Goal: Information Seeking & Learning: Find specific fact

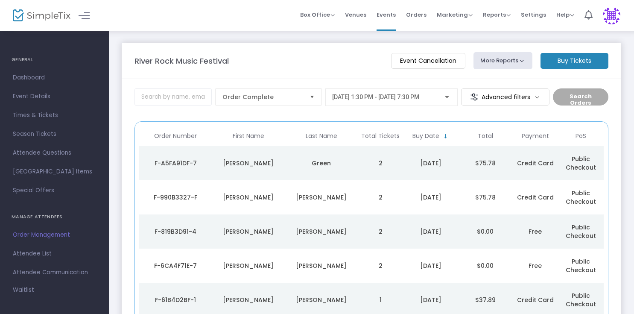
click at [354, 166] on div "Green" at bounding box center [321, 163] width 69 height 9
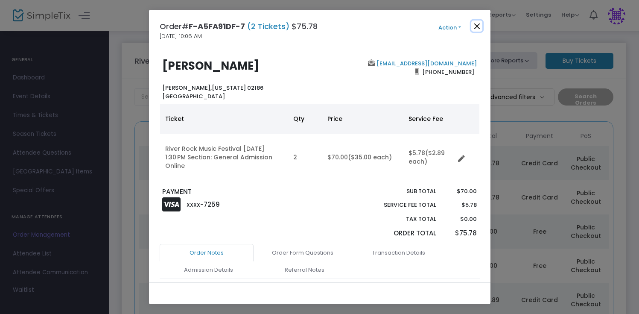
click at [478, 28] on button "Close" at bounding box center [476, 25] width 11 height 11
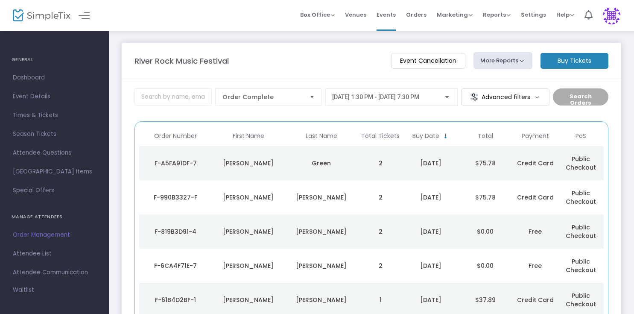
click at [348, 168] on td "Green" at bounding box center [321, 163] width 73 height 34
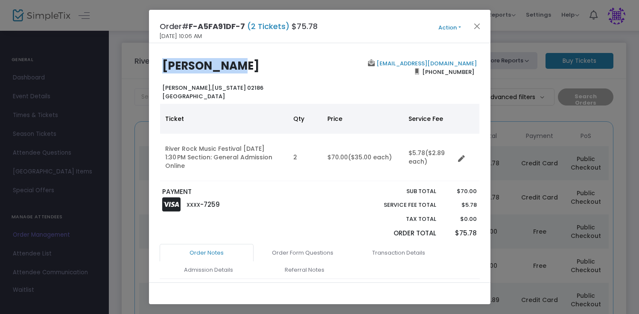
drag, startPoint x: 163, startPoint y: 68, endPoint x: 231, endPoint y: 65, distance: 67.9
click at [231, 65] on h2 "Julie Green" at bounding box center [238, 65] width 153 height 13
copy b "Julie Green"
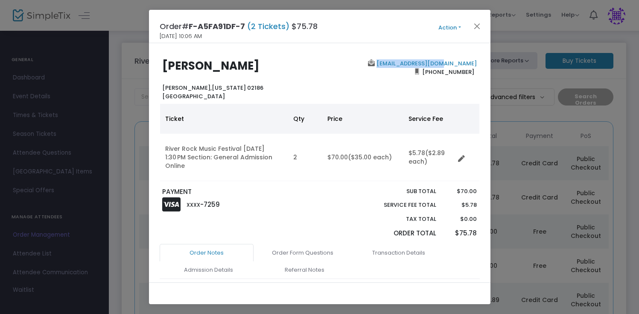
drag, startPoint x: 475, startPoint y: 64, endPoint x: 406, endPoint y: 62, distance: 68.3
click at [406, 62] on div "jugreen59@gmail.com (617) 980-1330" at bounding box center [400, 79] width 161 height 41
copy link "jugreen59@gmail.com"
drag, startPoint x: 469, startPoint y: 73, endPoint x: 427, endPoint y: 73, distance: 41.4
click at [427, 73] on span "(617) 980-1330" at bounding box center [448, 72] width 58 height 14
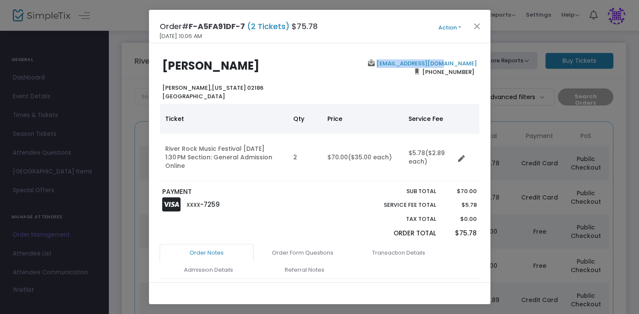
copy span "(617) 980-1330"
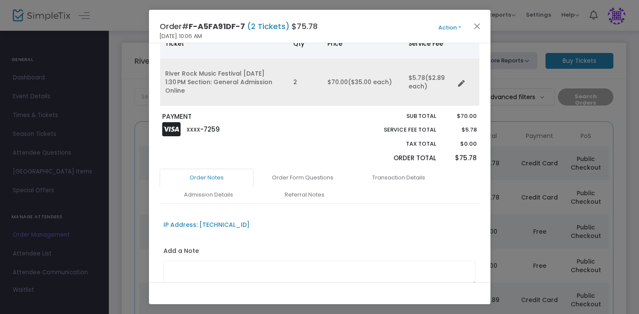
scroll to position [127, 0]
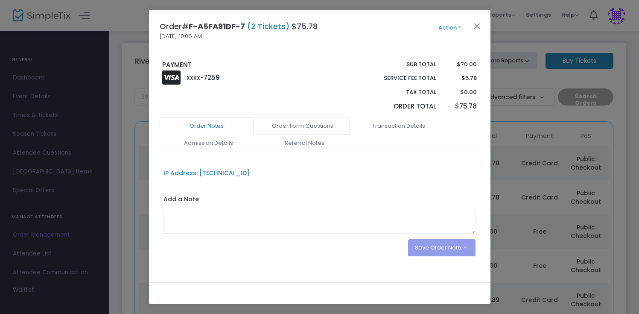
click at [321, 124] on link "Order Form Questions" at bounding box center [303, 126] width 94 height 18
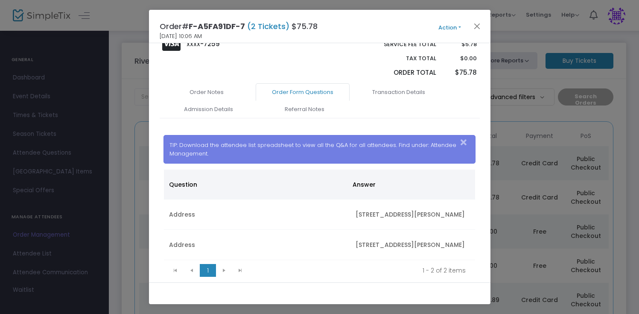
scroll to position [169, 0]
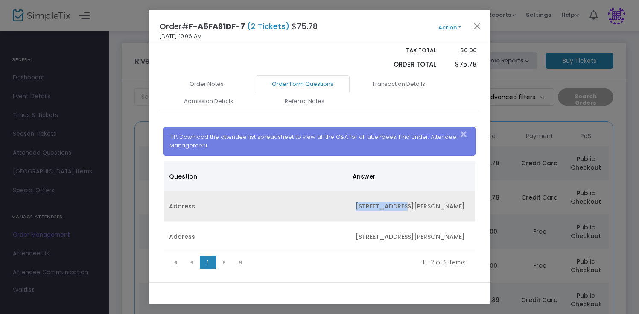
drag, startPoint x: 352, startPoint y: 205, endPoint x: 404, endPoint y: 206, distance: 52.1
click at [404, 206] on td "14 Conway Road" at bounding box center [413, 206] width 124 height 30
copy td "14 Conway Road"
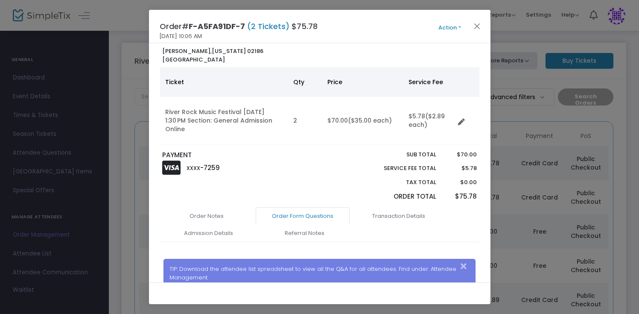
scroll to position [0, 0]
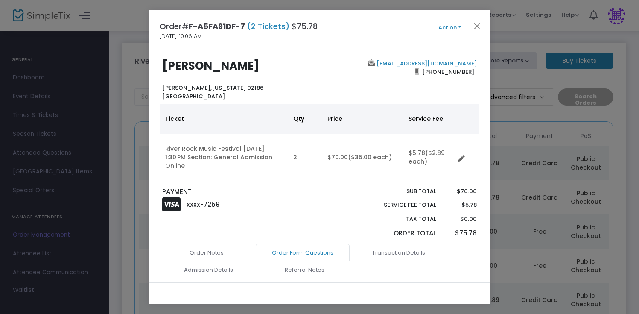
drag, startPoint x: 163, startPoint y: 88, endPoint x: 243, endPoint y: 85, distance: 79.9
click at [243, 85] on div "Julie Green Milton, Massachusetts 02186 United States" at bounding box center [238, 79] width 161 height 41
copy b "Milton, Massachusetts 02186"
click at [209, 36] on div "Order# F-A5FA91DF-7 (2 Tickets) $75.78 8/16/2025 10:06 AM Action Mark Admitted …" at bounding box center [320, 26] width 342 height 33
copy div "8/16/2025 10:06 AM"
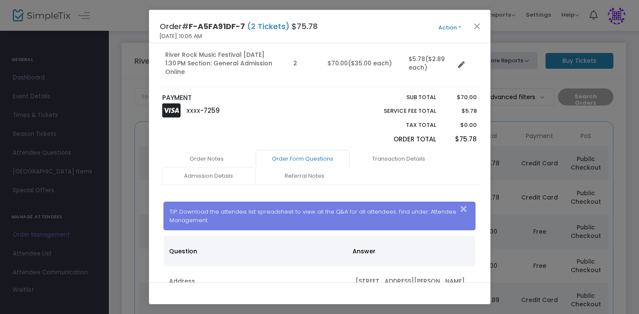
click at [218, 181] on link "Admission Details" at bounding box center [209, 176] width 94 height 18
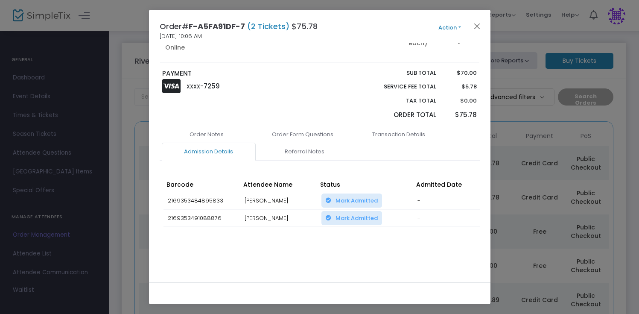
scroll to position [120, 0]
drag, startPoint x: 245, startPoint y: 216, endPoint x: 278, endPoint y: 216, distance: 32.4
click at [278, 216] on td "Tim Green" at bounding box center [278, 218] width 77 height 18
copy td "Tim Green"
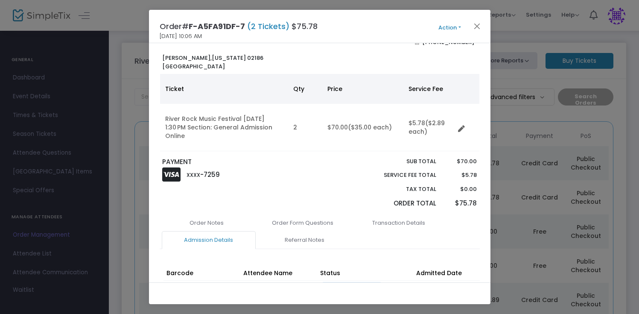
scroll to position [34, 0]
